Goal: Task Accomplishment & Management: Use online tool/utility

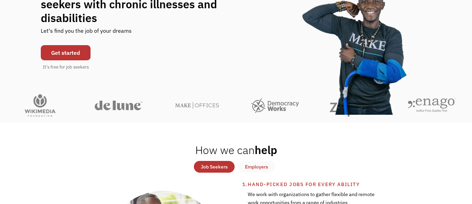
scroll to position [58, 0]
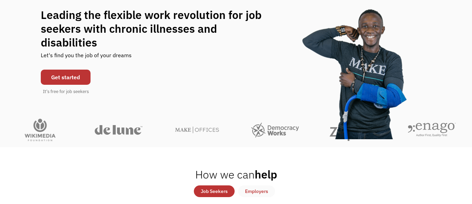
click at [83, 85] on link "Get started" at bounding box center [66, 77] width 50 height 15
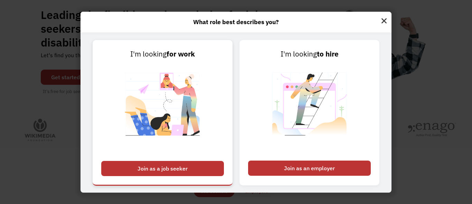
click at [168, 131] on img at bounding box center [162, 109] width 86 height 98
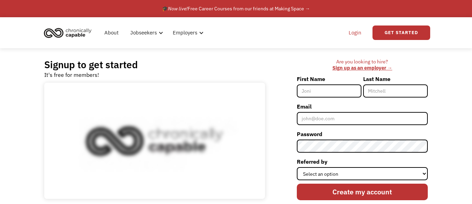
click at [356, 33] on link "Login" at bounding box center [354, 33] width 21 height 22
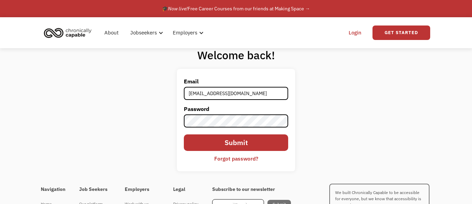
type input "[EMAIL_ADDRESS][DOMAIN_NAME]"
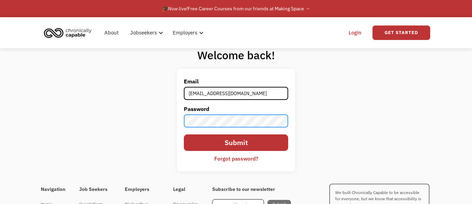
click at [184, 135] on input "Submit" at bounding box center [236, 143] width 104 height 17
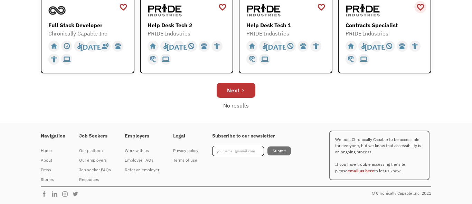
scroll to position [370, 0]
click at [237, 95] on div "Next" at bounding box center [233, 90] width 12 height 8
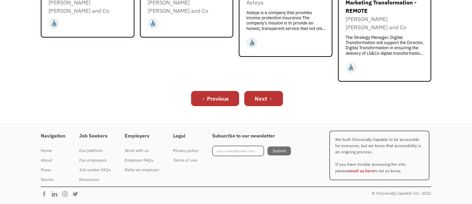
scroll to position [405, 0]
click at [267, 103] on div "Next" at bounding box center [260, 99] width 12 height 8
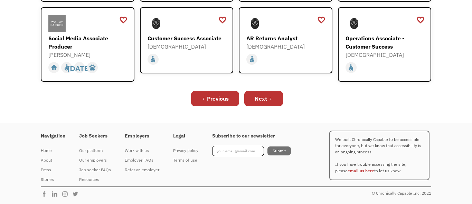
scroll to position [314, 0]
click at [267, 103] on div "Next" at bounding box center [260, 99] width 12 height 8
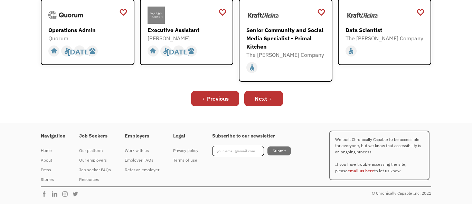
scroll to position [394, 0]
click at [267, 103] on div "Next" at bounding box center [260, 99] width 12 height 8
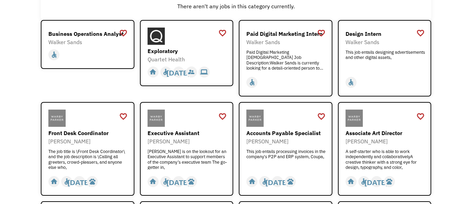
scroll to position [90, 0]
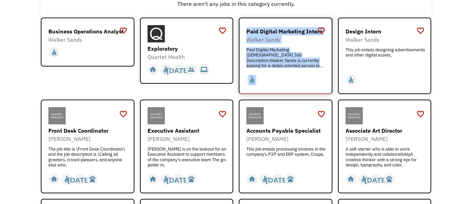
click at [455, 67] on div "Open job positions You have X liked items Search search Filter by category Admi…" at bounding box center [236, 147] width 472 height 417
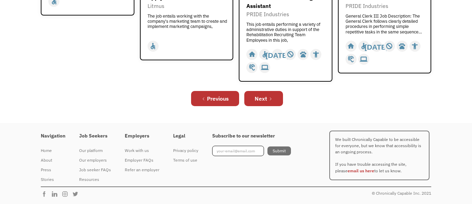
scroll to position [360, 0]
click at [266, 103] on div "Next" at bounding box center [260, 99] width 12 height 8
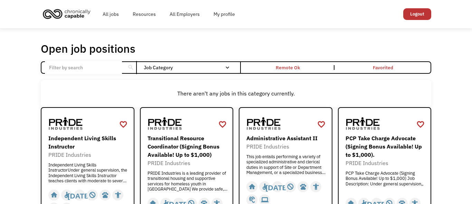
scroll to position [16, 0]
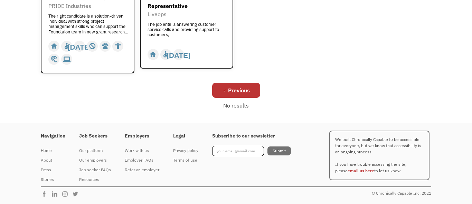
scroll to position [383, 0]
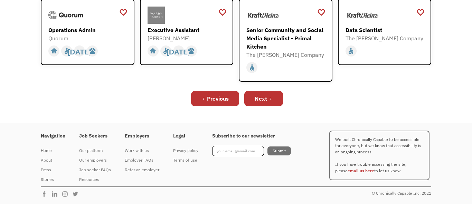
scroll to position [394, 0]
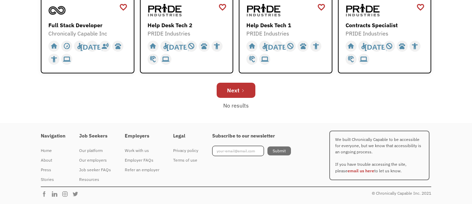
scroll to position [369, 0]
